Goal: Navigation & Orientation: Find specific page/section

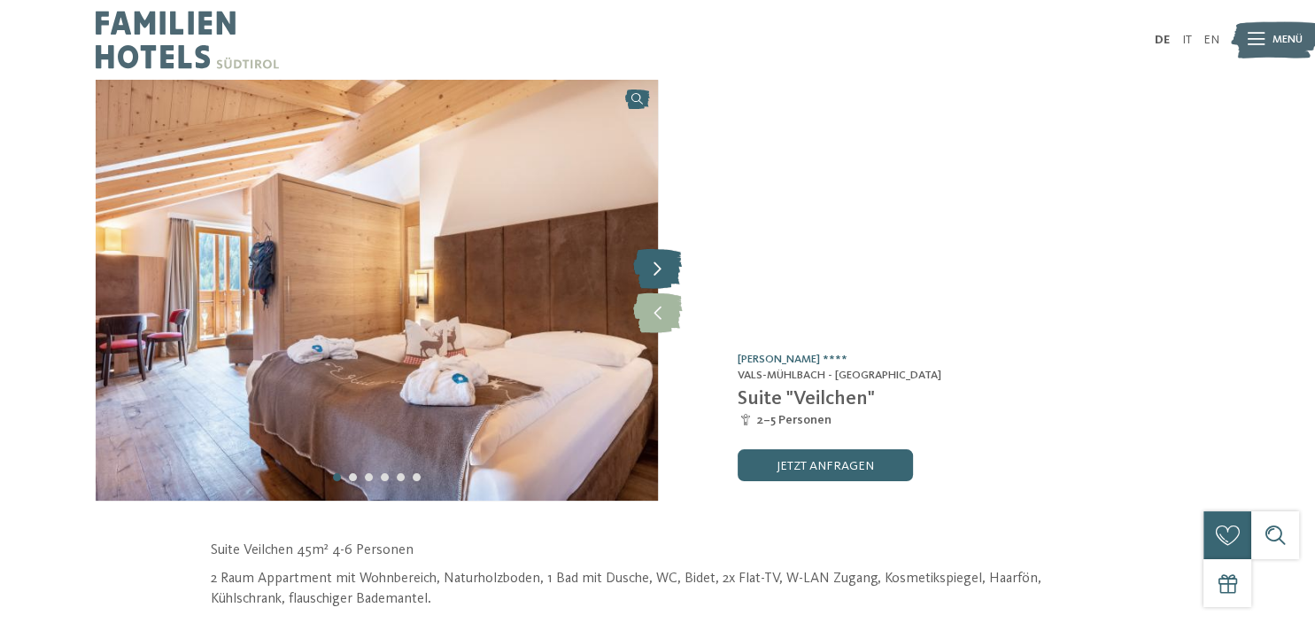
click at [658, 274] on icon at bounding box center [657, 268] width 49 height 40
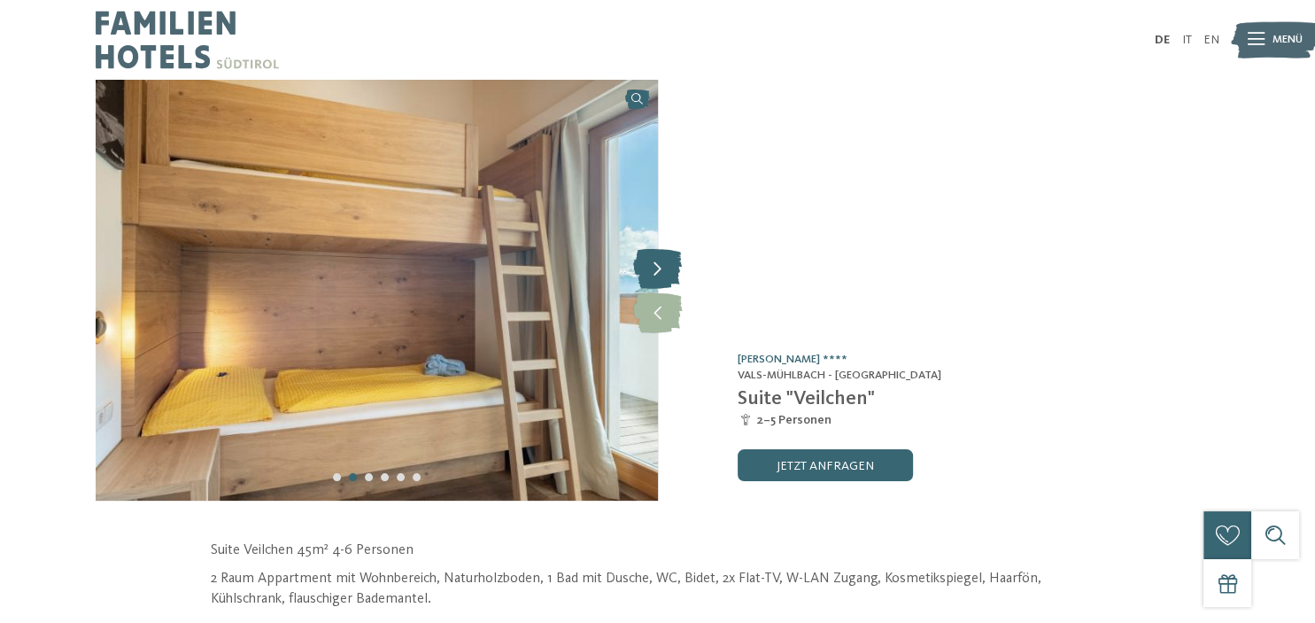
click at [658, 274] on icon at bounding box center [657, 268] width 49 height 40
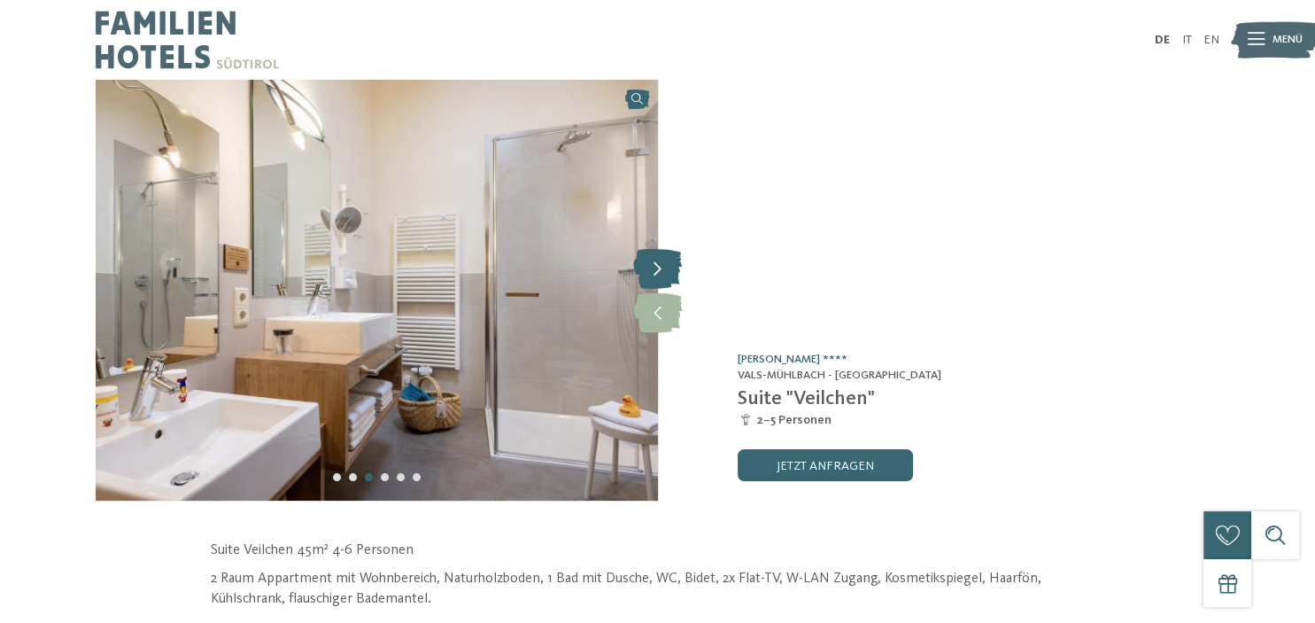
click at [658, 274] on icon at bounding box center [657, 268] width 49 height 40
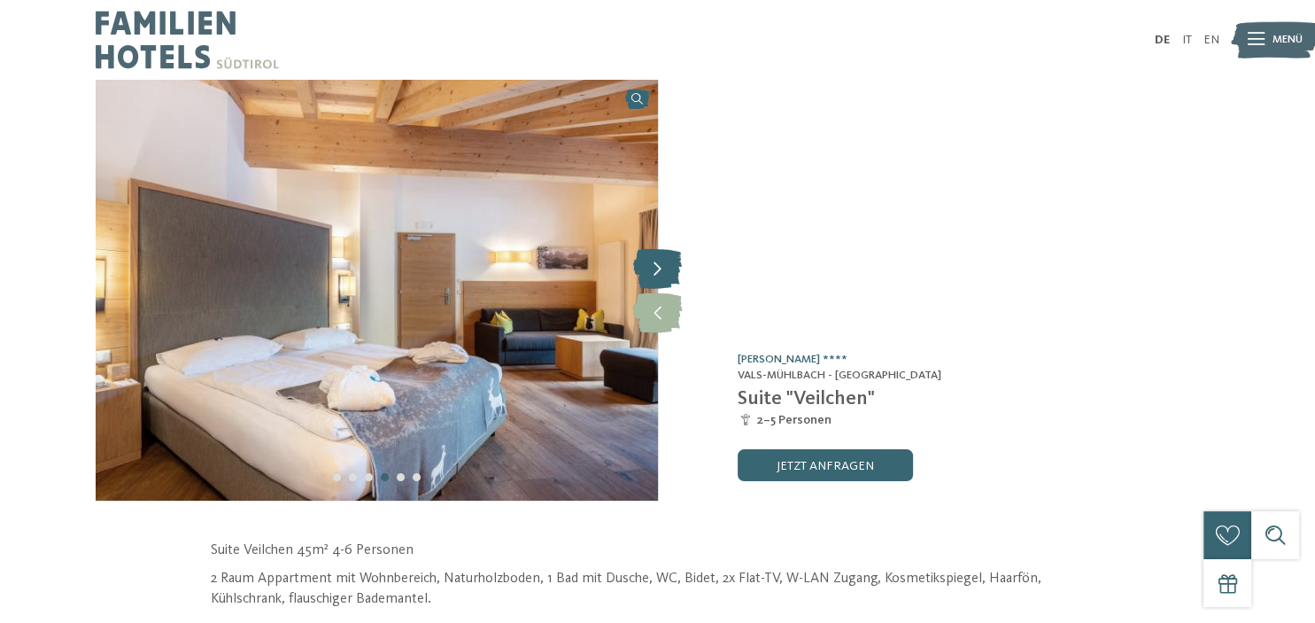
click at [658, 274] on icon at bounding box center [657, 268] width 49 height 40
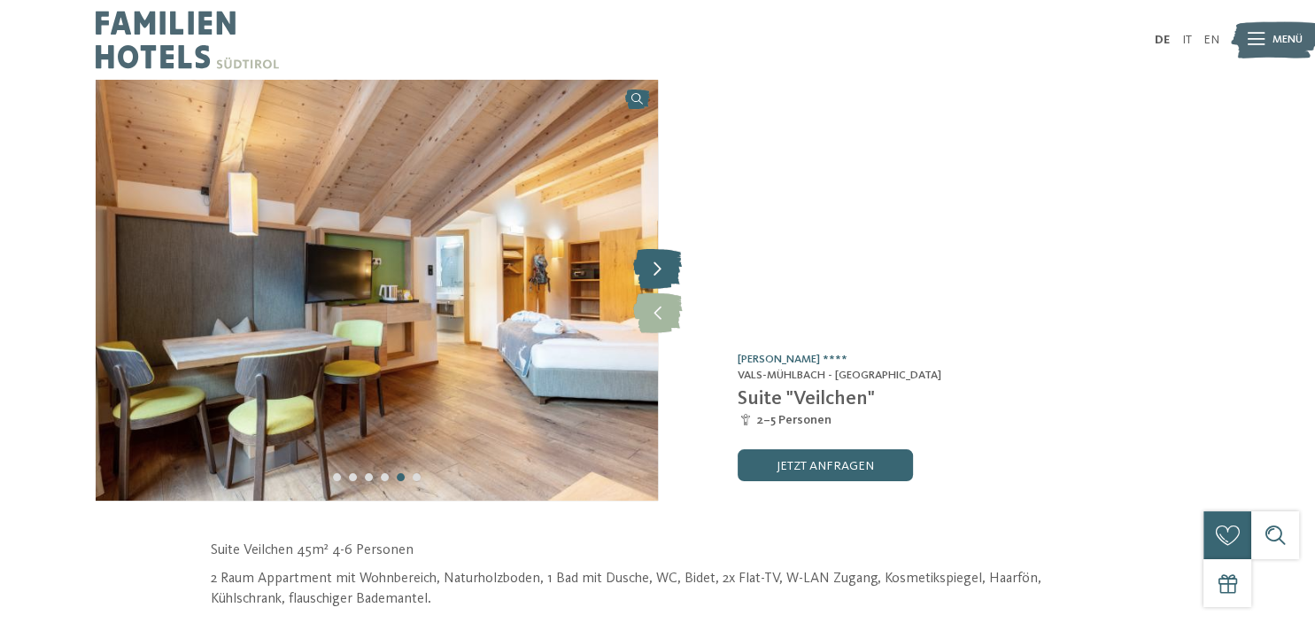
click at [658, 274] on icon at bounding box center [657, 268] width 49 height 40
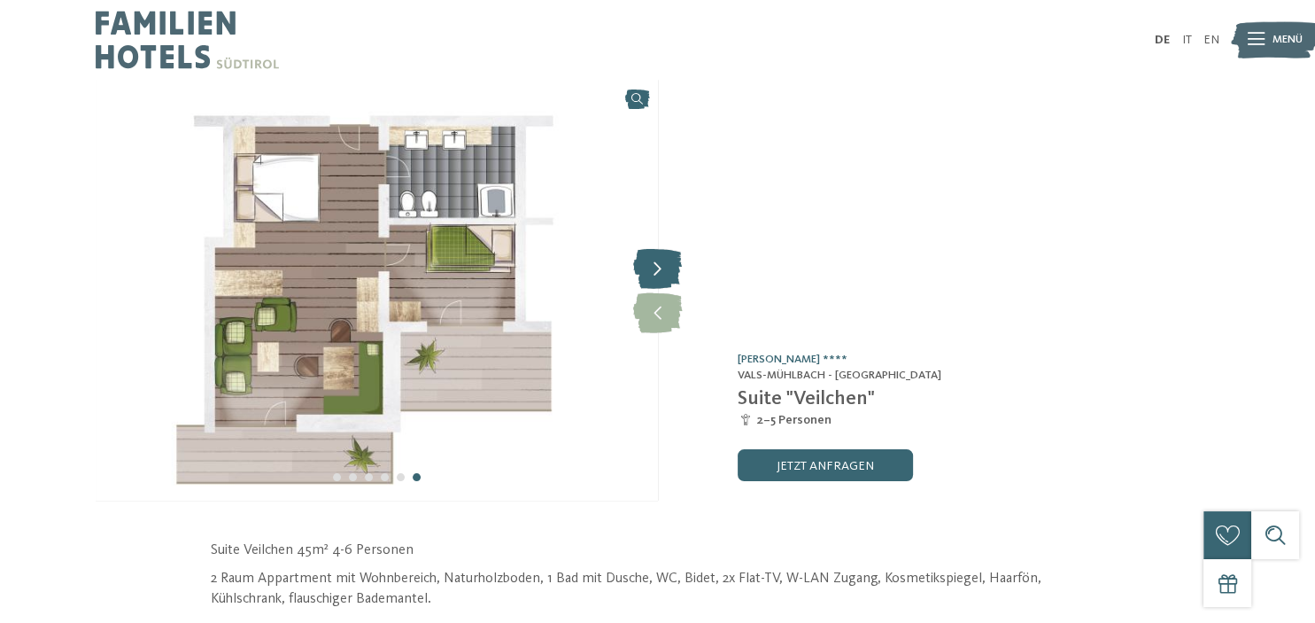
click at [658, 260] on icon at bounding box center [657, 268] width 49 height 40
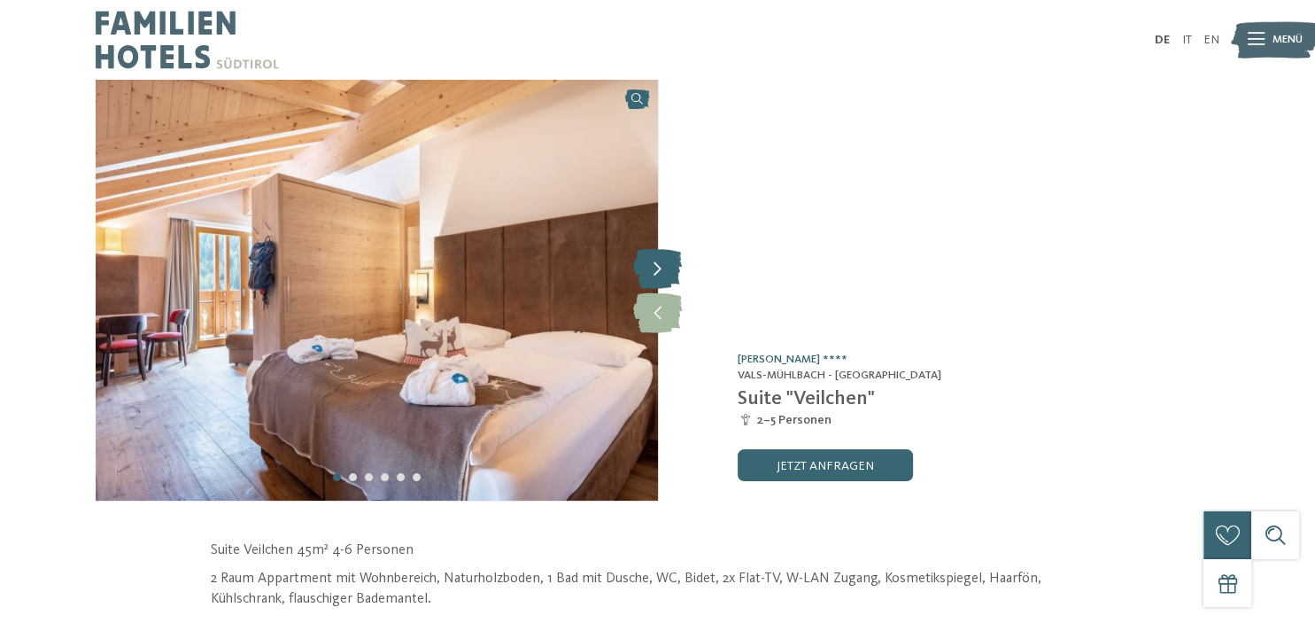
click at [658, 260] on icon at bounding box center [657, 268] width 49 height 40
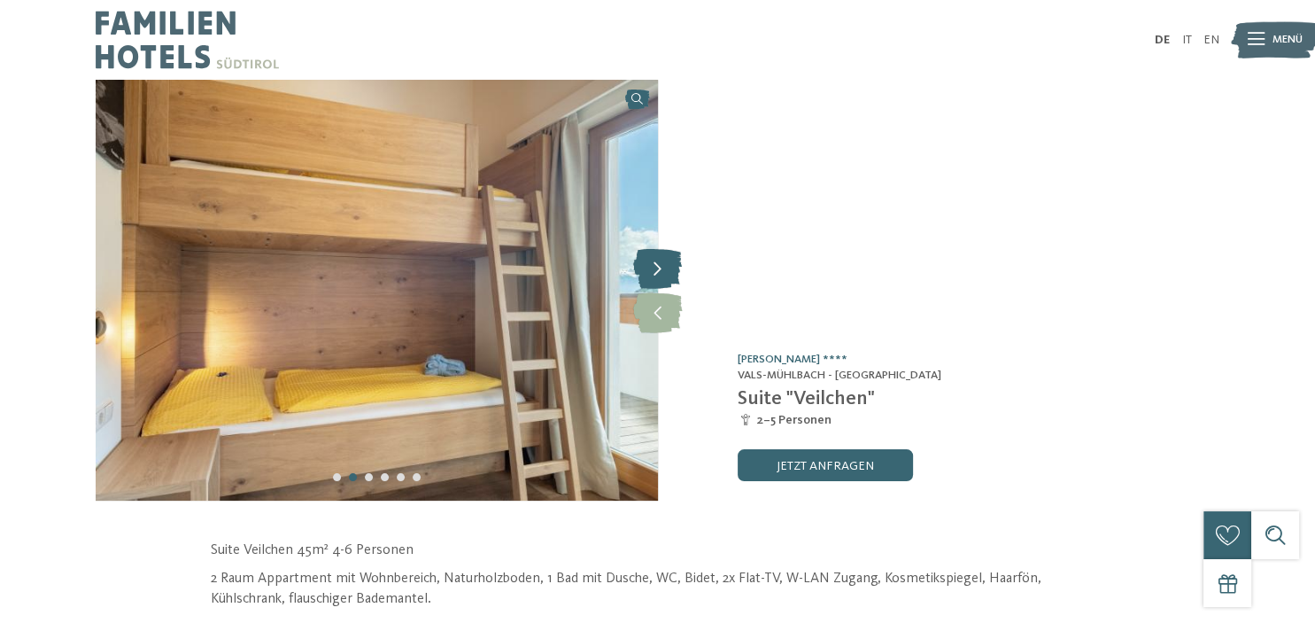
click at [658, 260] on icon at bounding box center [657, 268] width 49 height 40
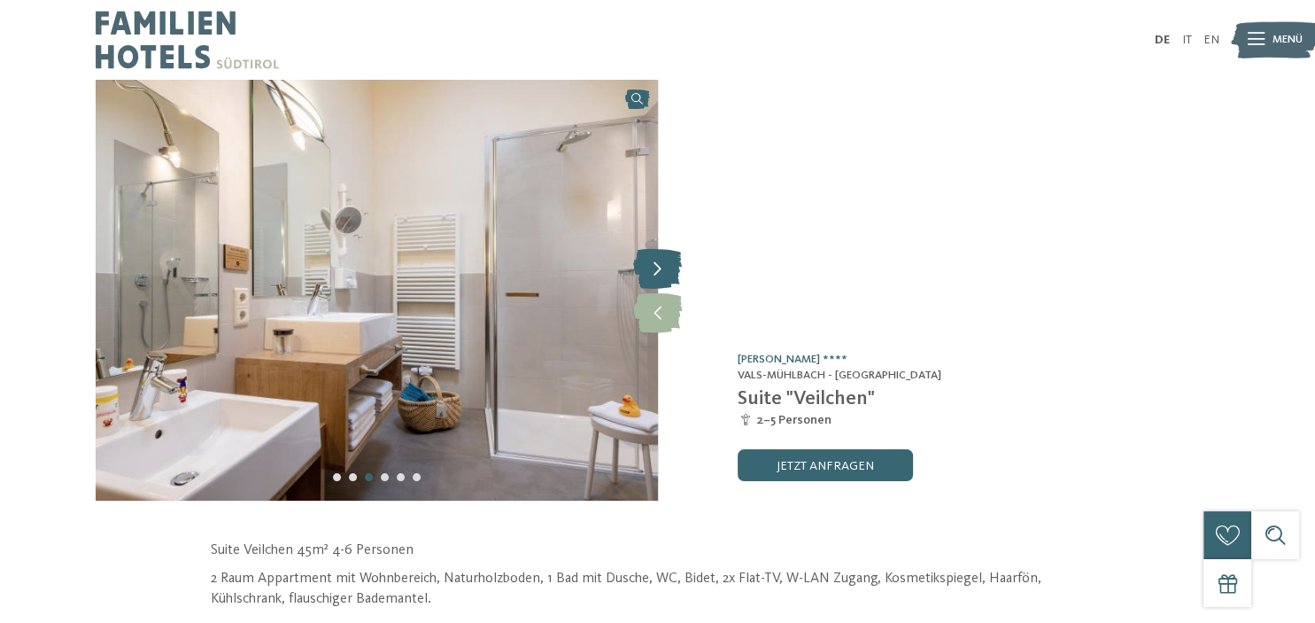
click at [658, 260] on icon at bounding box center [657, 268] width 49 height 40
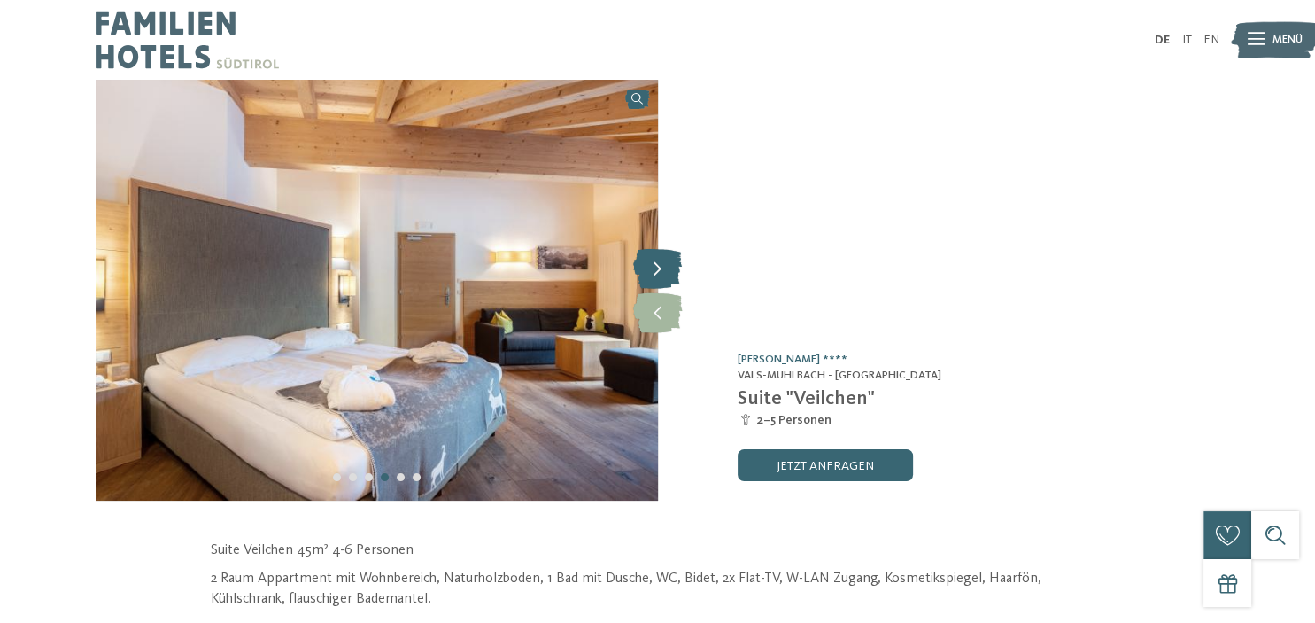
click at [658, 260] on icon at bounding box center [657, 268] width 49 height 40
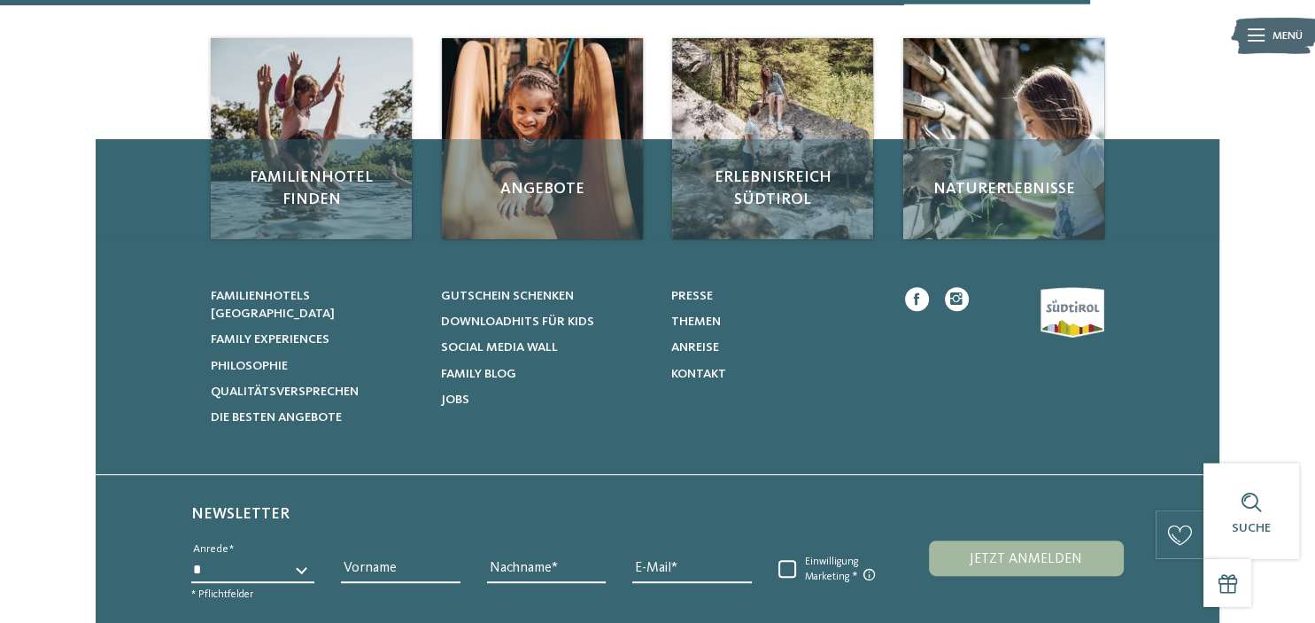
scroll to position [744, 0]
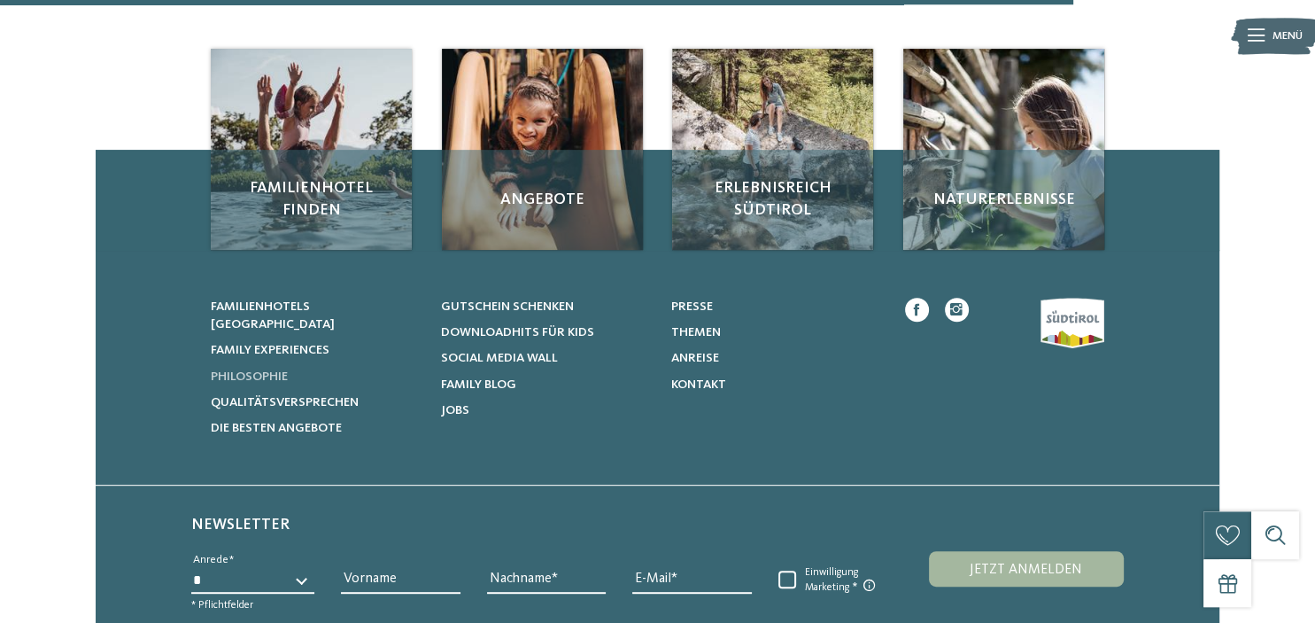
click at [260, 370] on span "Philosophie" at bounding box center [249, 376] width 77 height 12
